Goal: Check status: Check status

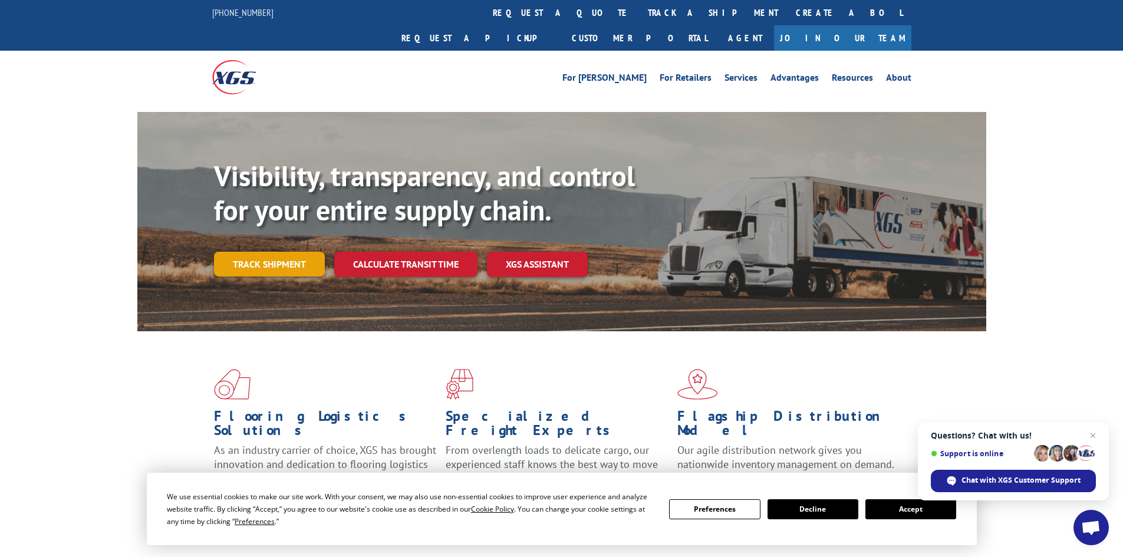
click at [298, 252] on link "Track shipment" at bounding box center [269, 264] width 111 height 25
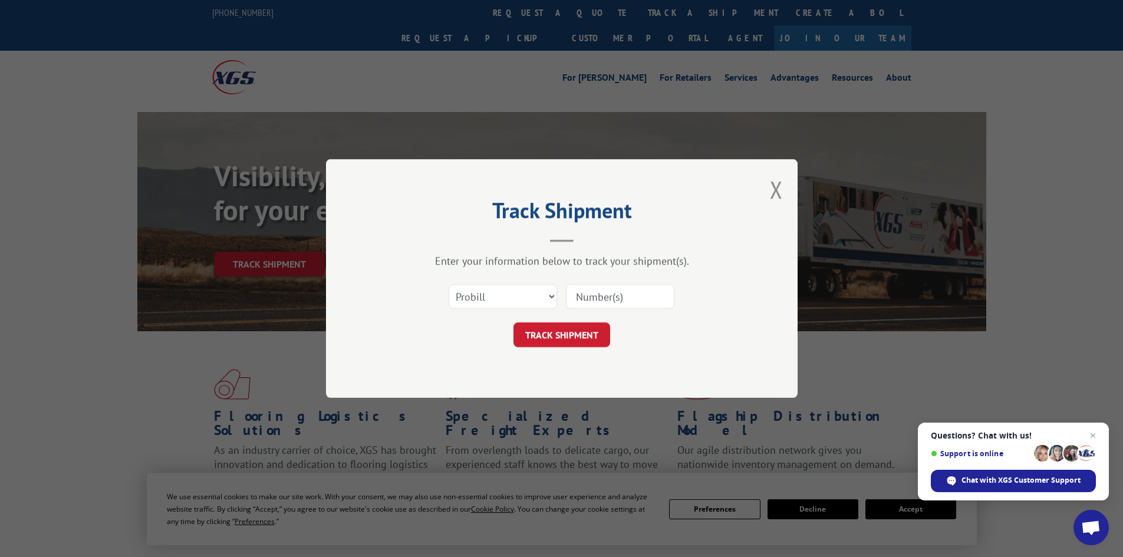
click at [583, 301] on input at bounding box center [620, 296] width 108 height 25
paste input "5529237"
type input "5529237"
click at [604, 336] on button "TRACK SHIPMENT" at bounding box center [562, 335] width 97 height 25
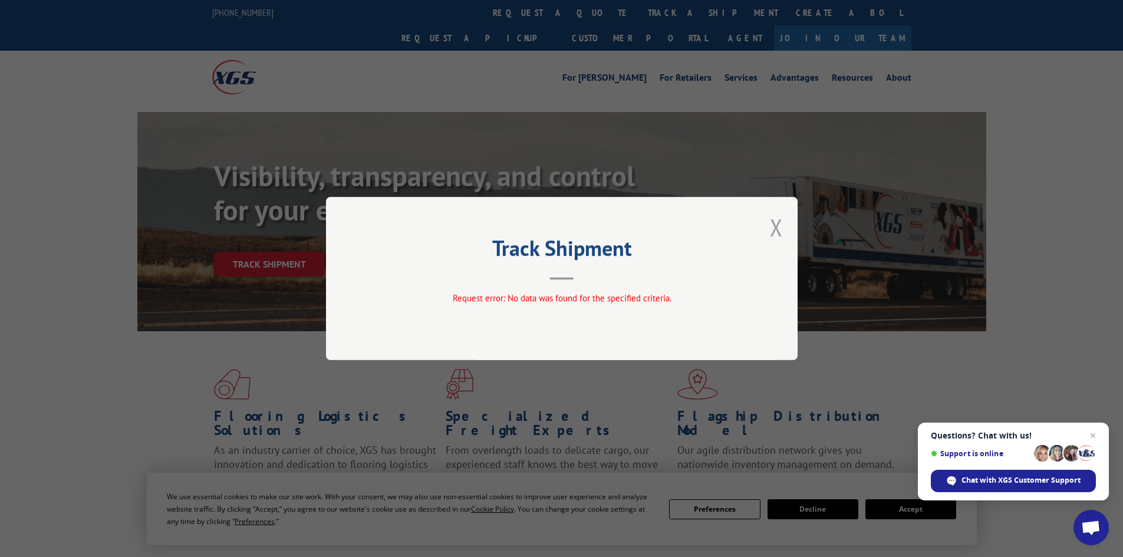
click at [778, 225] on button "Close modal" at bounding box center [776, 227] width 13 height 31
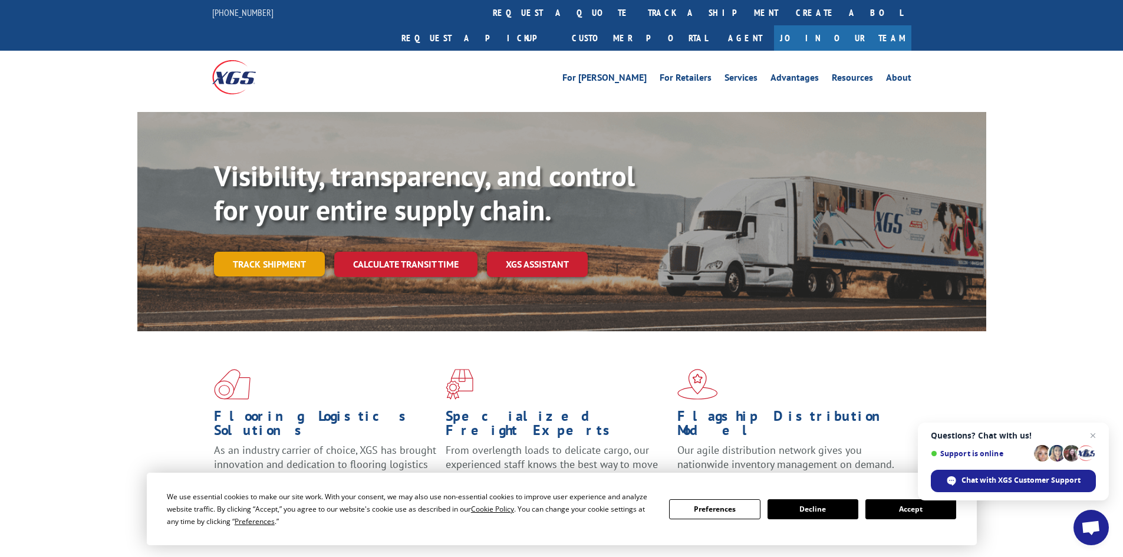
click at [255, 252] on link "Track shipment" at bounding box center [269, 264] width 111 height 25
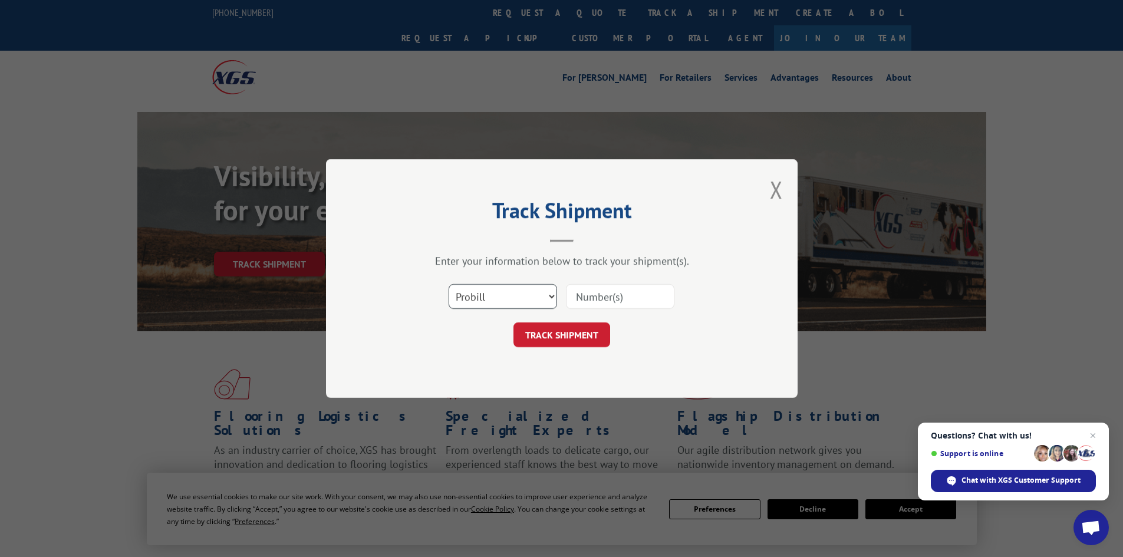
click at [504, 299] on select "Select category... Probill BOL PO" at bounding box center [503, 296] width 108 height 25
select select "bol"
click at [449, 284] on select "Select category... Probill BOL PO" at bounding box center [503, 296] width 108 height 25
click at [603, 289] on input at bounding box center [620, 296] width 108 height 25
paste input "17523343"
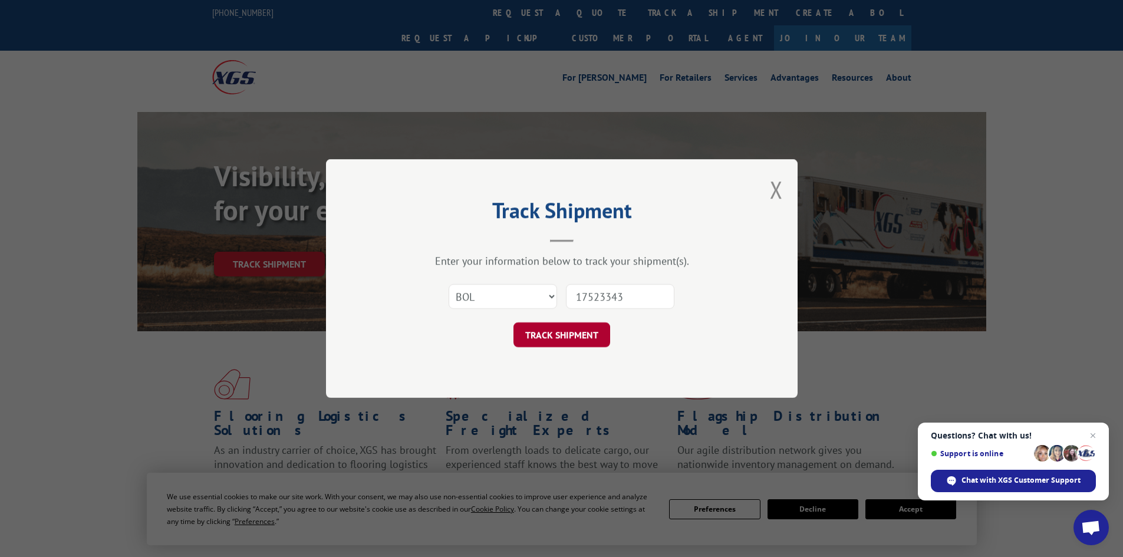
type input "17523343"
click at [585, 335] on button "TRACK SHIPMENT" at bounding box center [562, 335] width 97 height 25
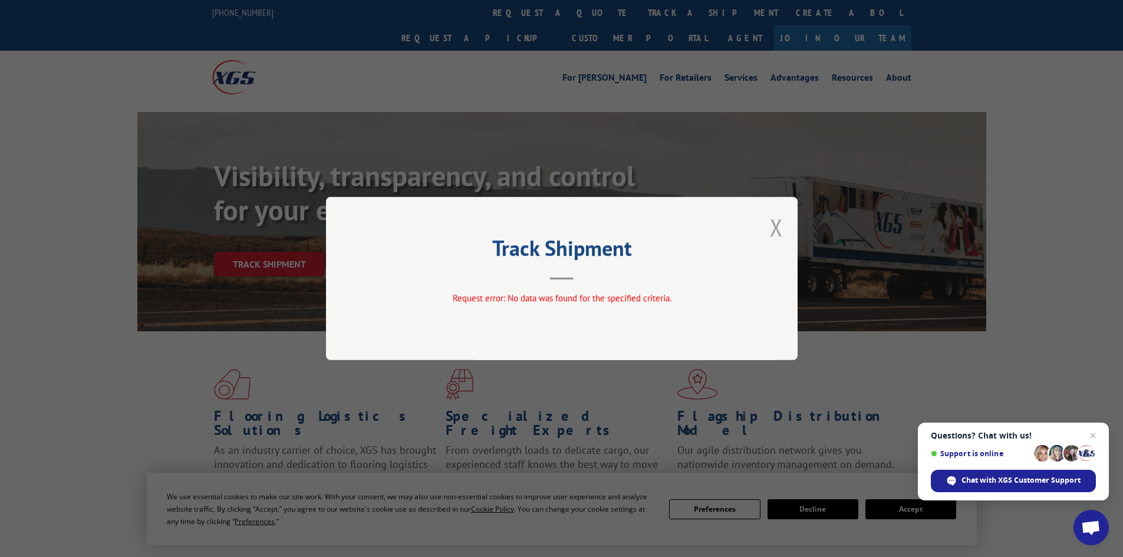
click at [782, 225] on button "Close modal" at bounding box center [776, 227] width 13 height 31
